Goal: Information Seeking & Learning: Learn about a topic

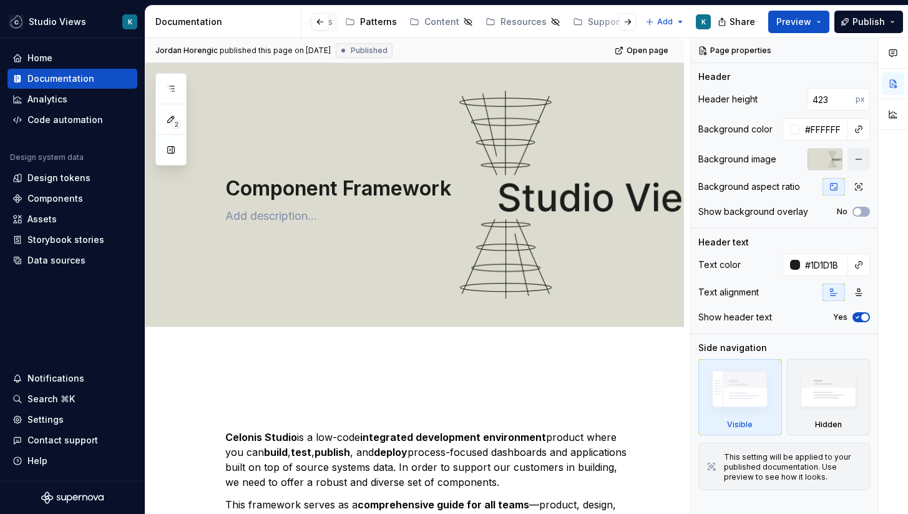
scroll to position [0, 499]
click at [531, 29] on div "Engineering Resources" at bounding box center [537, 22] width 126 height 20
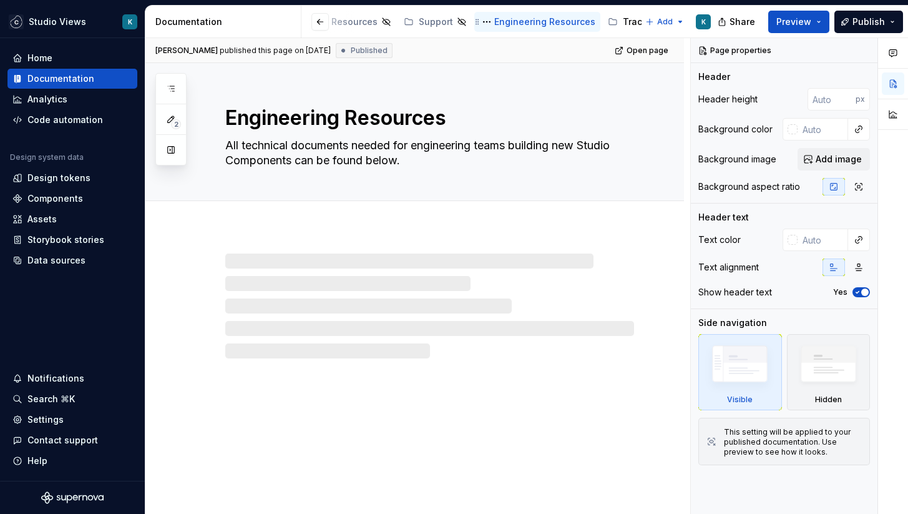
click at [494, 24] on div "Engineering Resources" at bounding box center [544, 22] width 101 height 12
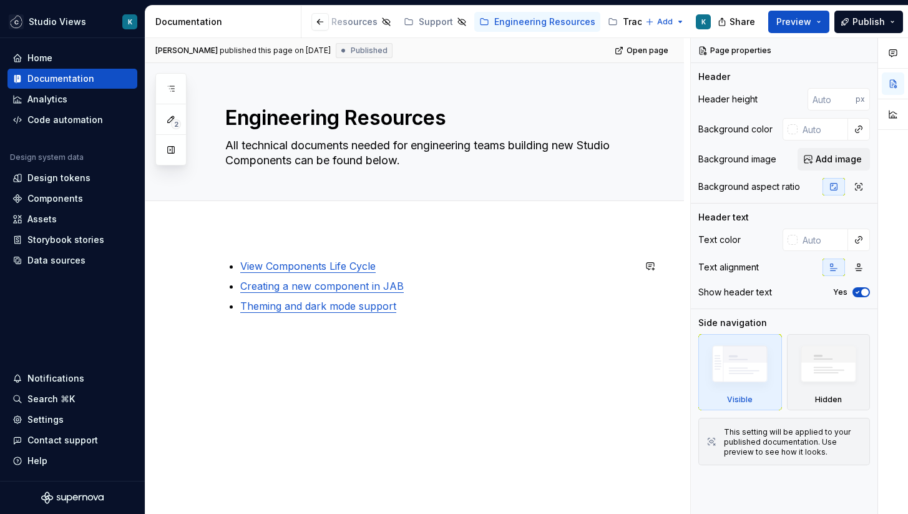
click at [473, 250] on div "View Components Life Cycle Creating a new component in JAB Theming and dark mod…" at bounding box center [414, 370] width 539 height 284
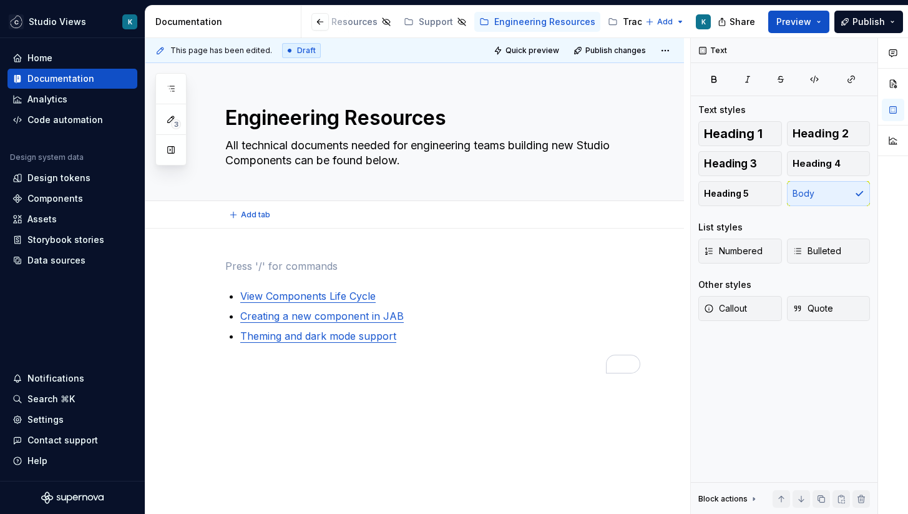
type textarea "*"
click at [285, 255] on div "View Components Life Cycle Creating a new component in JAB Theming and dark mod…" at bounding box center [414, 385] width 539 height 314
click at [333, 264] on p "Studio (View) Compoentns are" at bounding box center [429, 265] width 409 height 15
click at [382, 270] on p "Studio (View) Components are" at bounding box center [429, 265] width 409 height 15
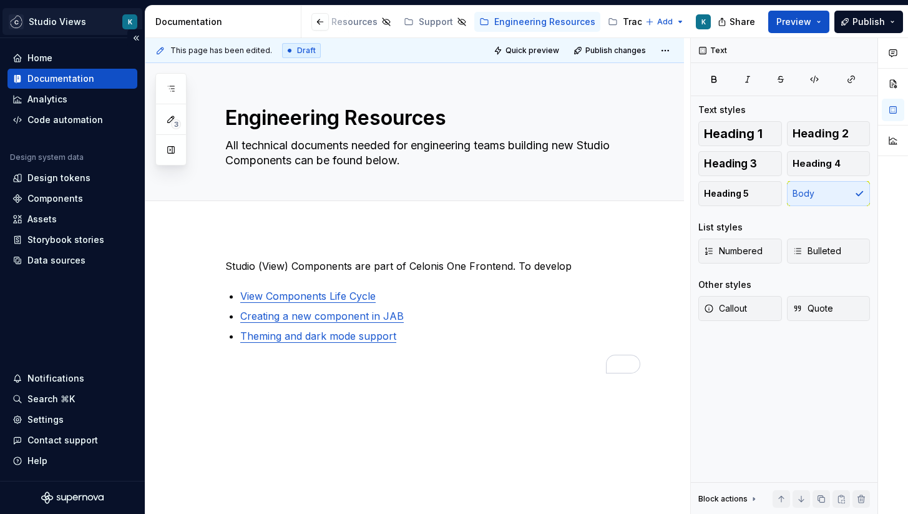
type textarea "*"
